Goal: Communication & Community: Answer question/provide support

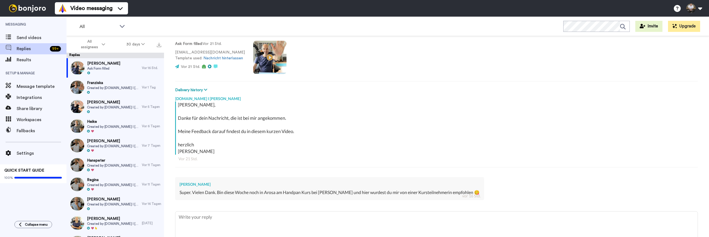
type textarea "x"
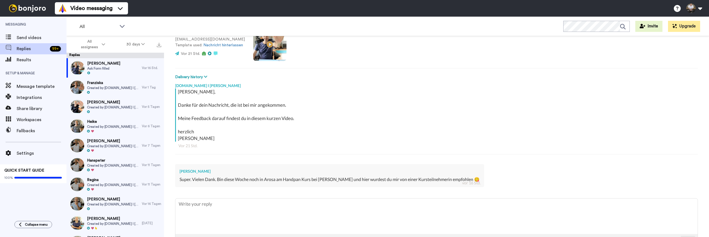
scroll to position [62, 0]
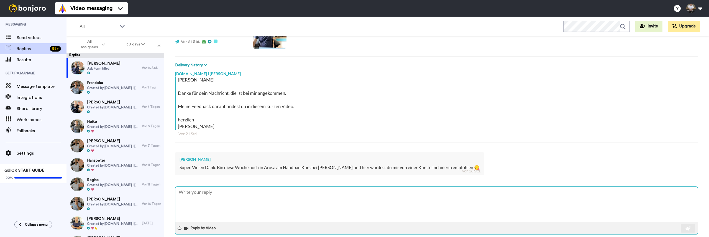
click at [246, 205] on textarea at bounding box center [436, 204] width 523 height 35
type textarea "N"
type textarea "x"
type textarea "Na"
type textarea "x"
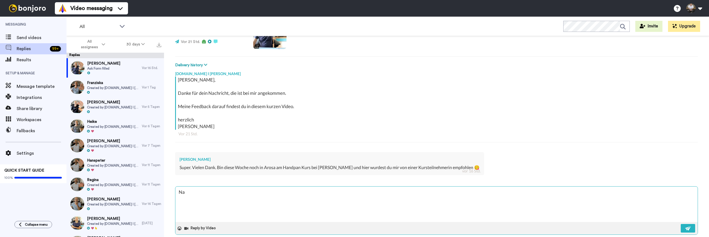
type textarea "Na"
type textarea "x"
type textarea "Na d"
type textarea "x"
type textarea "Na da"
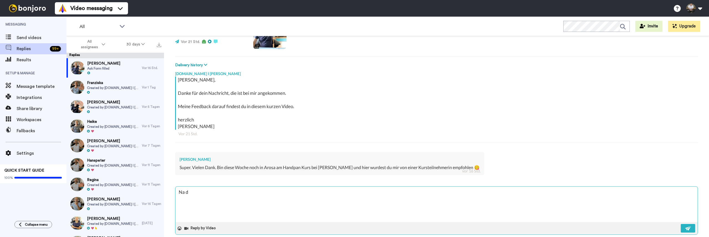
type textarea "x"
type textarea "Na das"
type textarea "x"
type textarea "Na das"
type textarea "x"
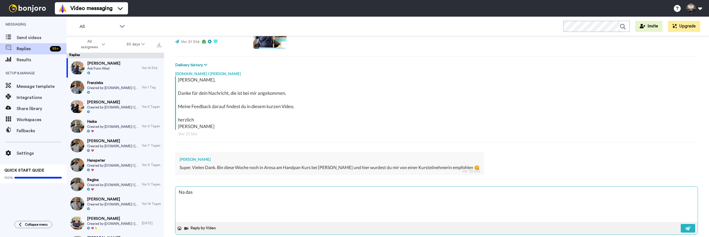
type textarea "Na das f"
type textarea "x"
type textarea "Na das fr"
type textarea "x"
type textarea "Na das fre"
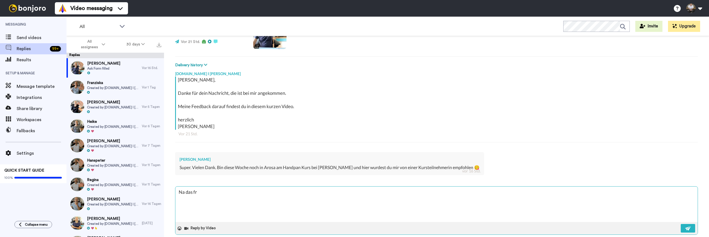
type textarea "x"
type textarea "Na das freu"
type textarea "x"
type textarea "Na das freu"
type textarea "x"
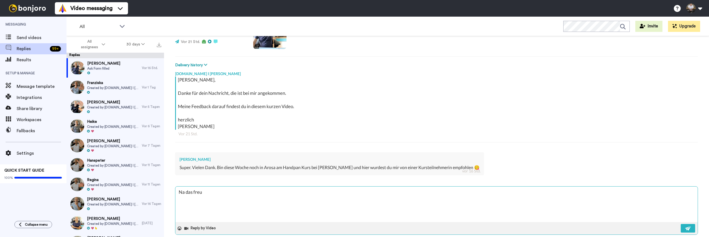
type textarea "Na das freu"
type textarea "x"
type textarea "Na das freut"
type textarea "x"
type textarea "Na das freut"
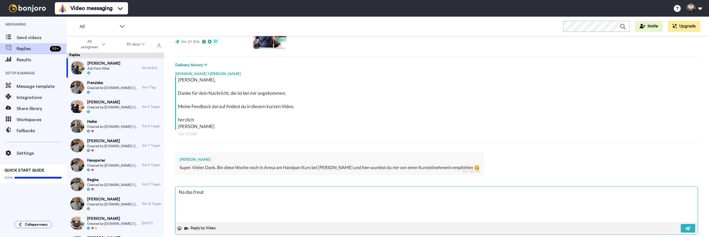
type textarea "x"
type textarea "Na das freut m"
type textarea "x"
type textarea "Na das freut mic"
type textarea "x"
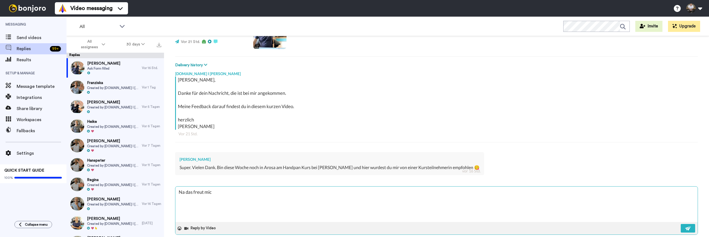
type textarea "Na das freut mich"
type textarea "x"
type textarea "Na das freut mich"
type textarea "x"
type textarea "Na das freut mich a"
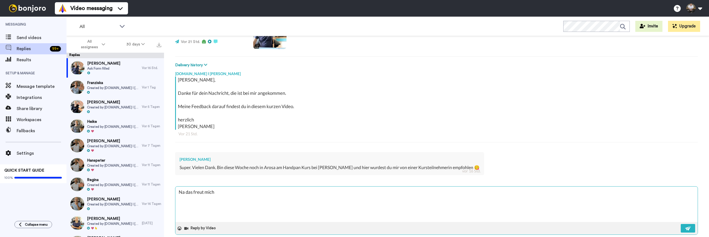
type textarea "x"
type textarea "Na das freut mich ab"
type textarea "x"
type textarea "Na das freut mich [PERSON_NAME]"
type textarea "x"
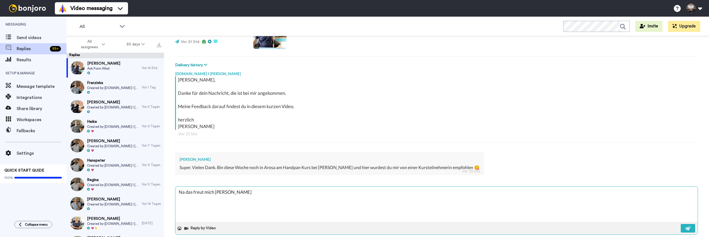
type textarea "Na das freut mich aber"
type textarea "x"
type textarea "Na das freut mich aber"
type textarea "x"
type textarea "Na das freut mich aber :"
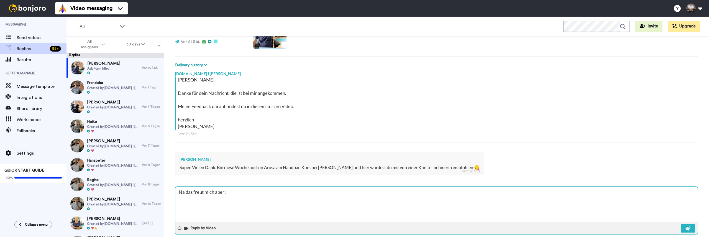
type textarea "x"
type textarea "Na das freut mich aber :9"
type textarea "x"
type textarea "Na das freut mich aber :9"
type textarea "x"
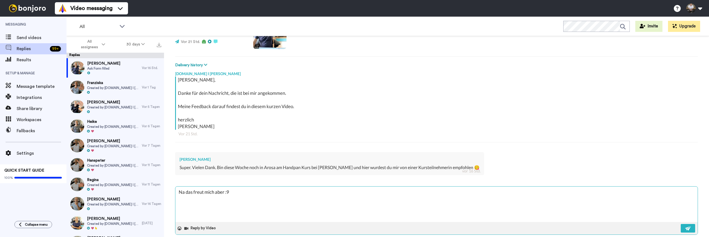
type textarea "Na das freut mich aber :9"
type textarea "x"
type textarea "Na das freut mich aber :"
type textarea "x"
type textarea "Na das freut mich aber :)"
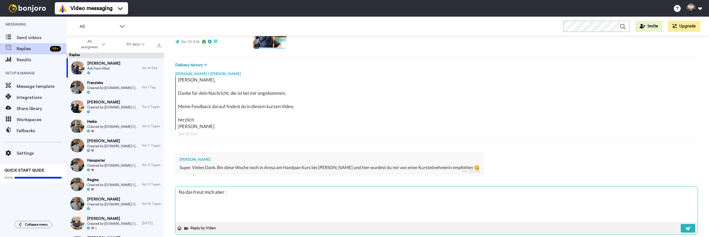
type textarea "x"
type textarea "Na das freut mich aber :)"
type textarea "x"
type textarea "Na das freut mich aber :) h"
type textarea "x"
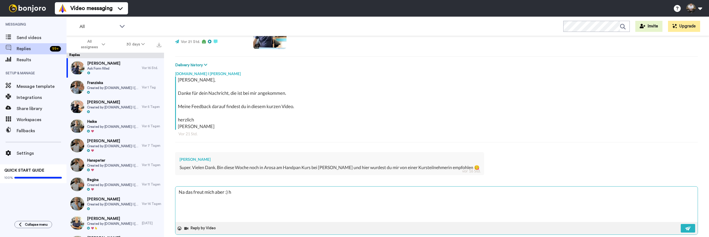
type textarea "Na das freut mich aber :) he"
type textarea "x"
type textarea "Na das freut mich aber :) her"
type textarea "x"
type textarea "Na das freut mich aber :) herz"
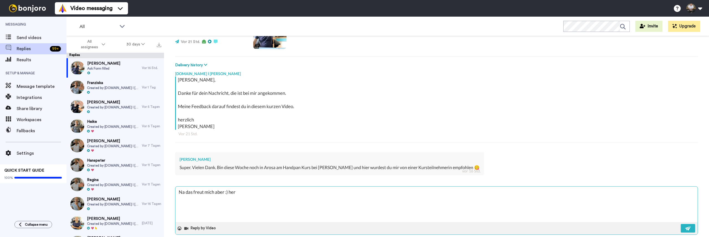
type textarea "x"
type textarea "Na das freut mich aber :) herzl"
type textarea "x"
type textarea "Na das freut mich aber :) [GEOGRAPHIC_DATA]"
type textarea "x"
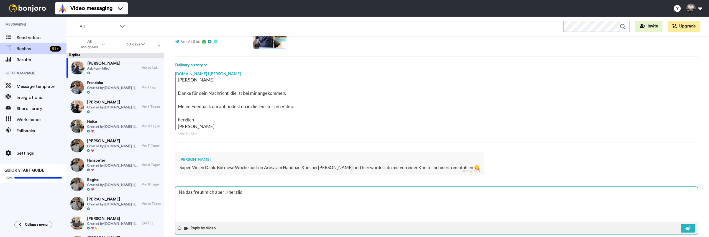
type textarea "Na das freut mich aber :) herzlich"
type textarea "x"
type textarea "Na das freut mich aber :) herzlich,"
type textarea "x"
type textarea "Na das freut mich aber :) herzlich, S"
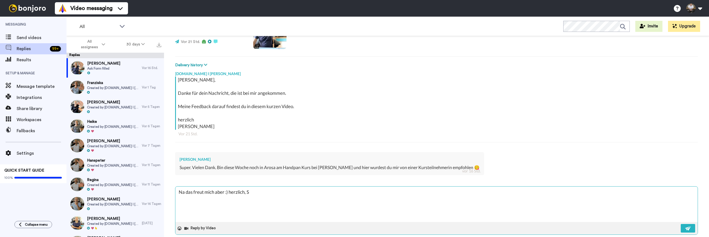
type textarea "x"
type textarea "Na das freut mich aber :) herzlich, Sv"
type textarea "x"
type textarea "Na das freut mich aber :) herzlich, Sve"
type textarea "x"
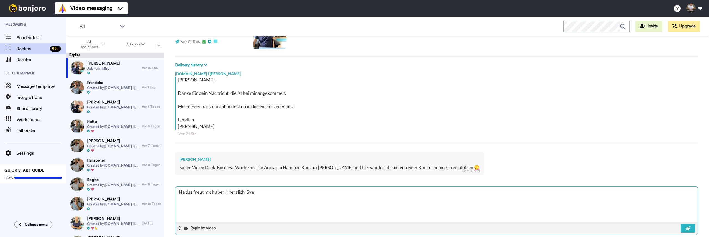
type textarea "Na das freut mich aber :) [PERSON_NAME]"
type textarea "x"
type textarea "Na das freut mich aber :) [PERSON_NAME]"
click at [682, 226] on button at bounding box center [688, 228] width 14 height 9
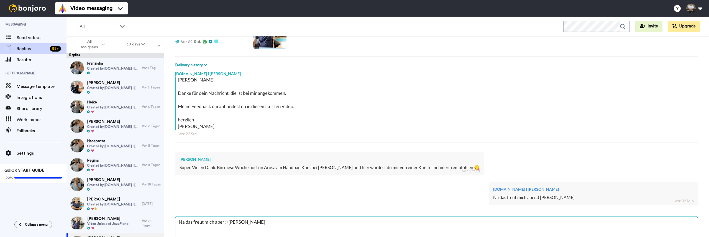
type textarea "x"
